Goal: Book appointment/travel/reservation

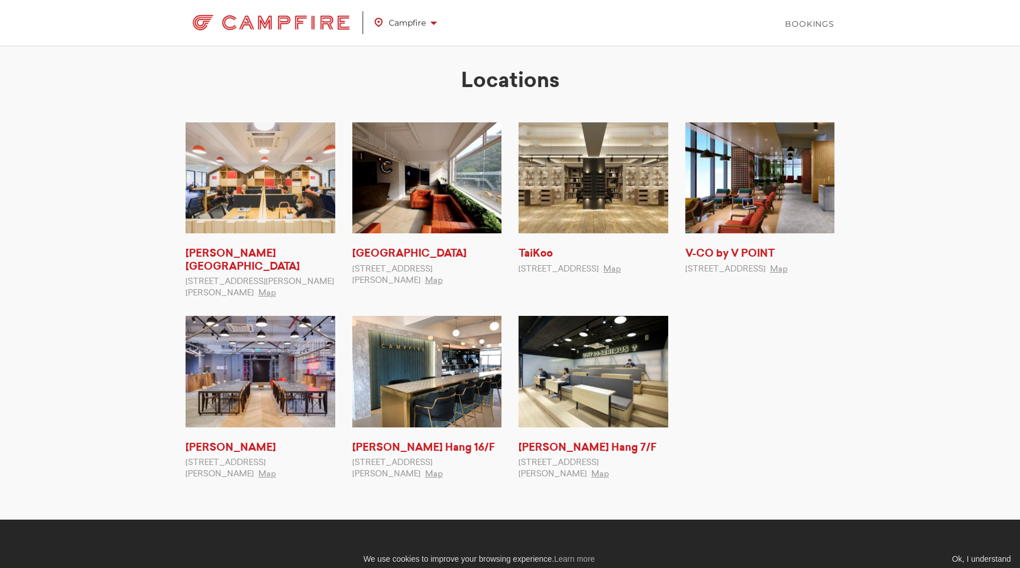
click at [434, 22] on span at bounding box center [433, 23] width 7 height 3
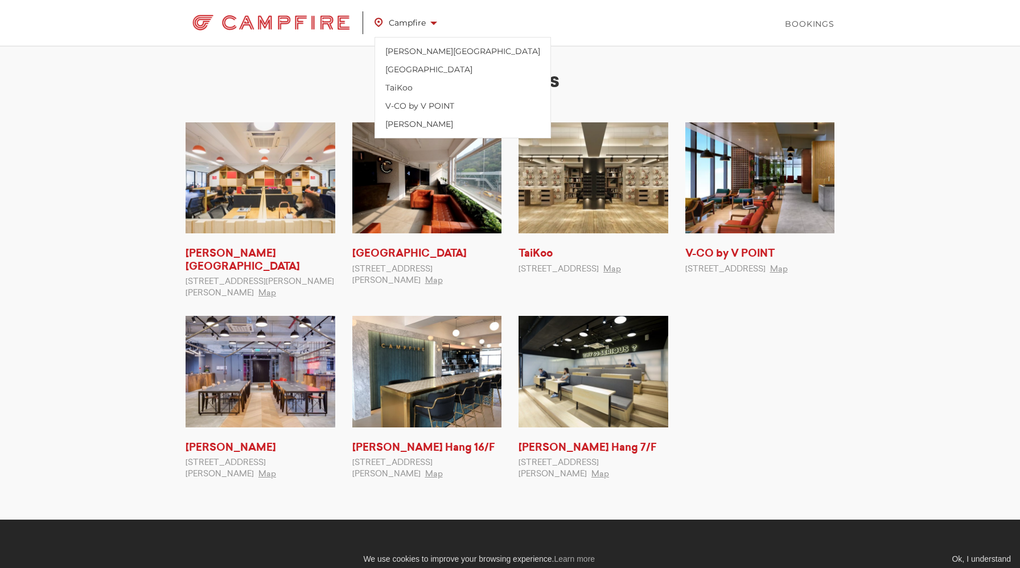
click at [698, 365] on ul "[PERSON_NAME][GEOGRAPHIC_DATA] [STREET_ADDRESS][PERSON_NAME][PERSON_NAME] Map […" at bounding box center [510, 309] width 666 height 374
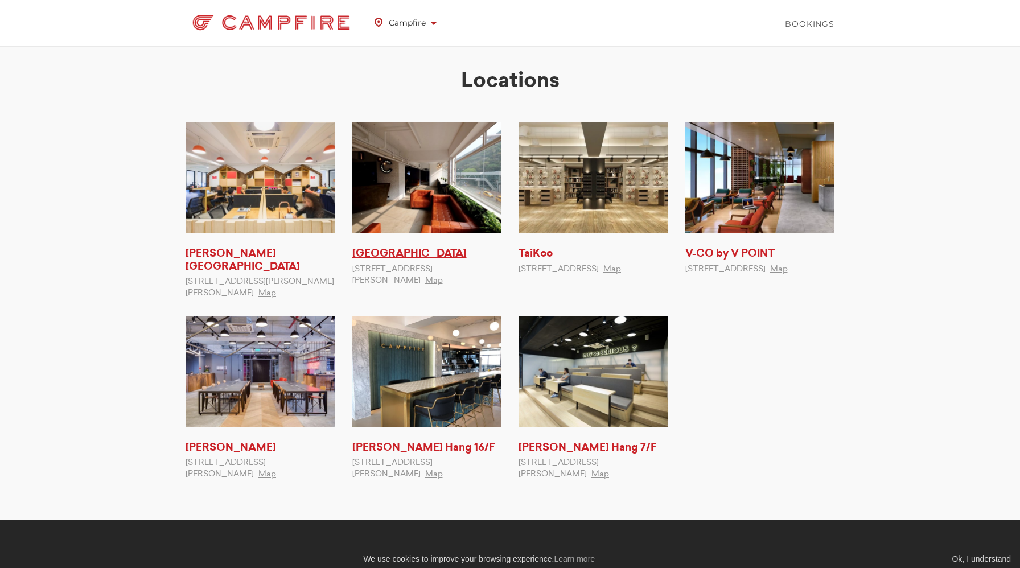
click at [397, 258] on link "[GEOGRAPHIC_DATA]" at bounding box center [409, 254] width 114 height 10
click at [541, 259] on link "TaiKoo" at bounding box center [535, 254] width 34 height 10
click at [832, 26] on link "Bookings" at bounding box center [810, 23] width 50 height 11
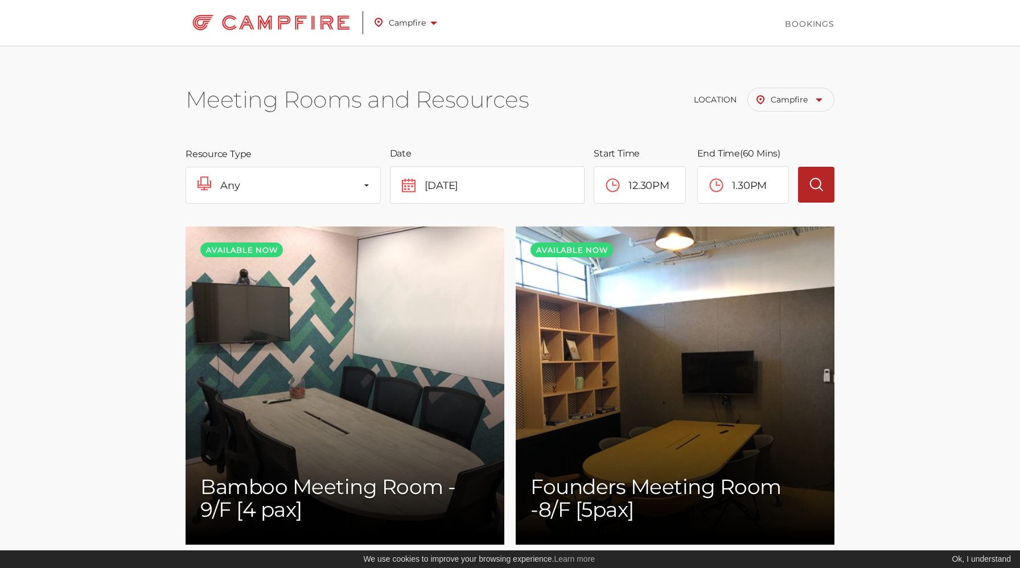
click at [789, 30] on li "Bookings" at bounding box center [810, 24] width 50 height 46
